Goal: Information Seeking & Learning: Learn about a topic

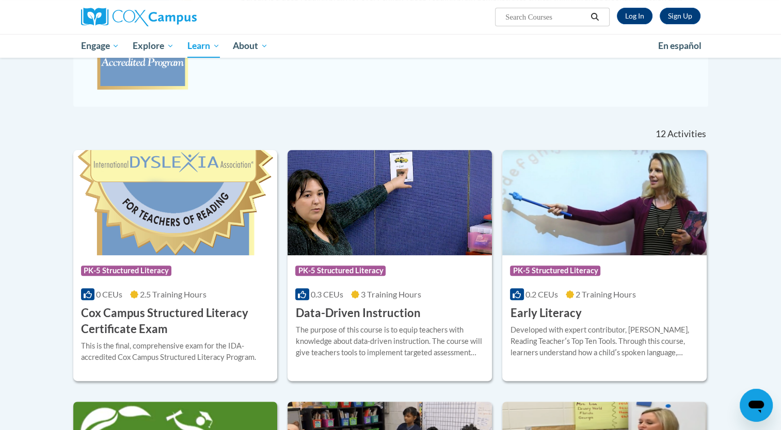
scroll to position [248, 0]
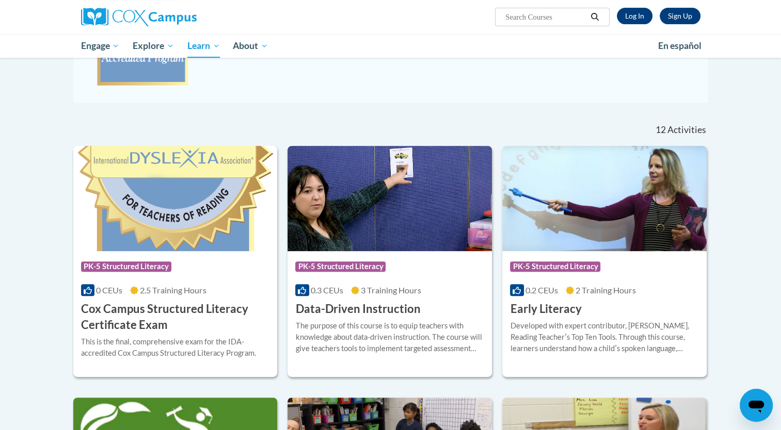
click at [572, 22] on input "Search..." at bounding box center [545, 17] width 83 height 12
type input "decoding and encoding words"
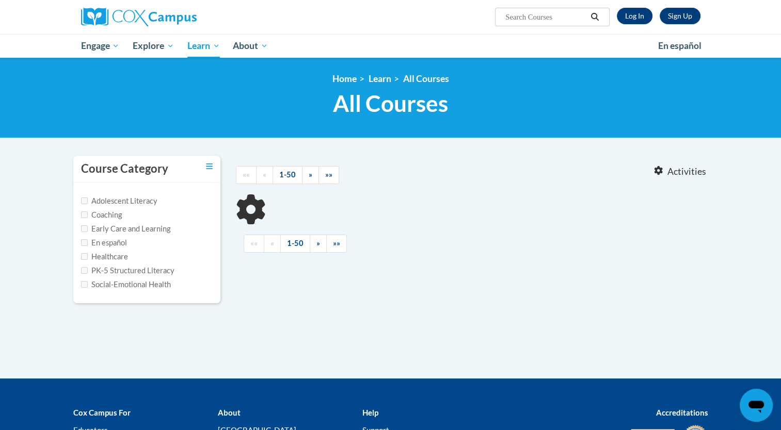
type input "decoding and encoding words"
click at [575, 19] on input "decoding and encoding words" at bounding box center [545, 17] width 83 height 12
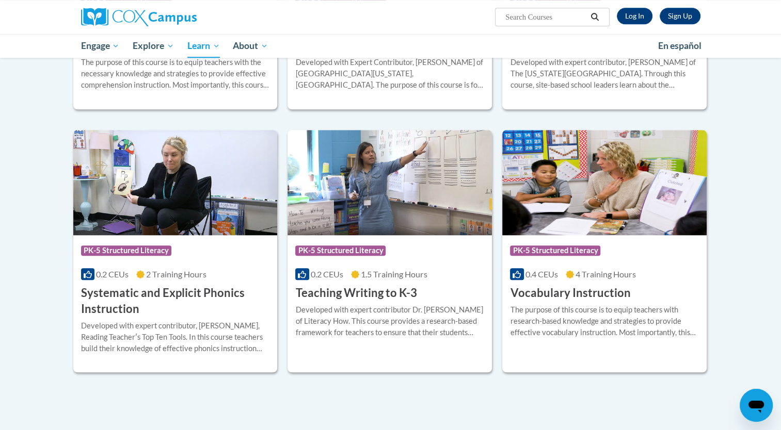
scroll to position [1046, 0]
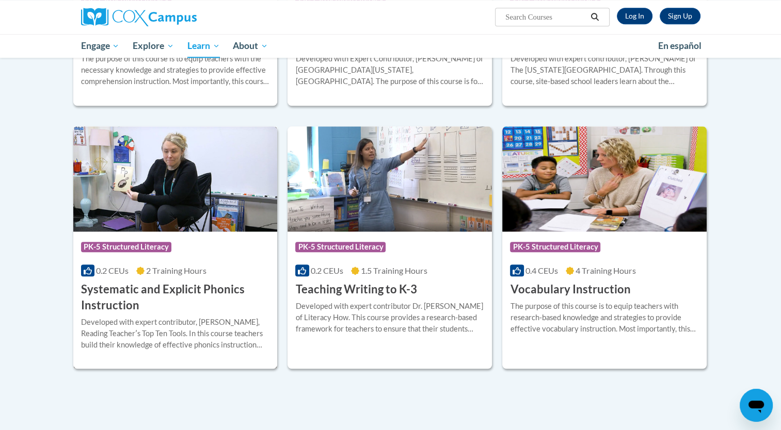
click at [188, 319] on div "Developed with expert contributor, [PERSON_NAME], Reading Teacherʹs Top Ten Too…" at bounding box center [175, 334] width 189 height 34
